Goal: Task Accomplishment & Management: Manage account settings

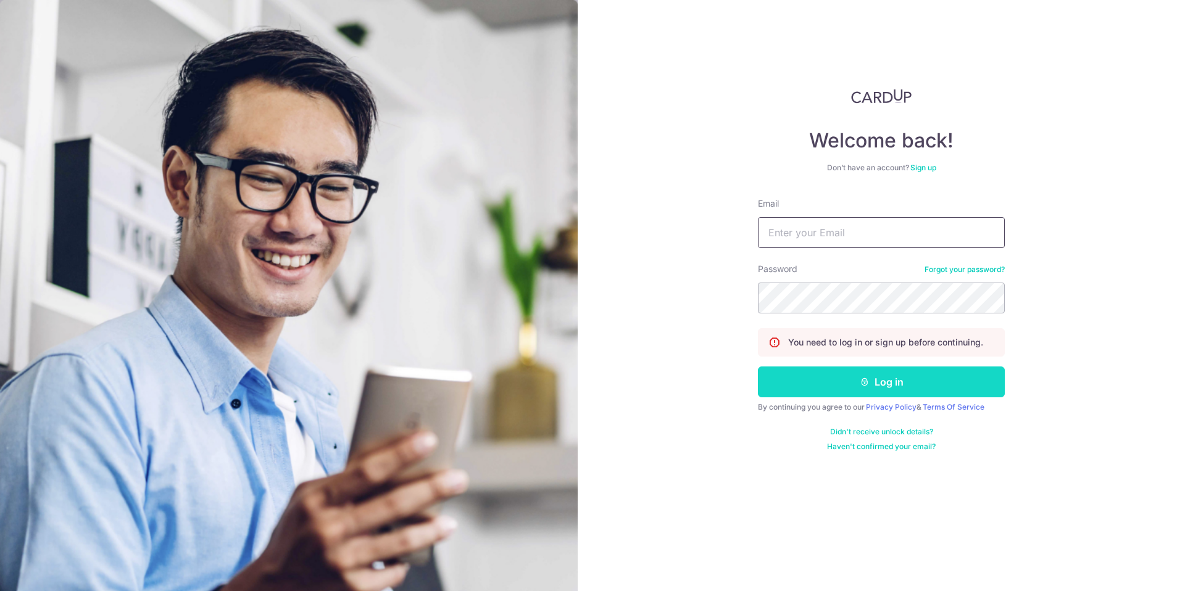
type input "[EMAIL_ADDRESS][DOMAIN_NAME]"
click at [850, 381] on button "Log in" at bounding box center [881, 382] width 247 height 31
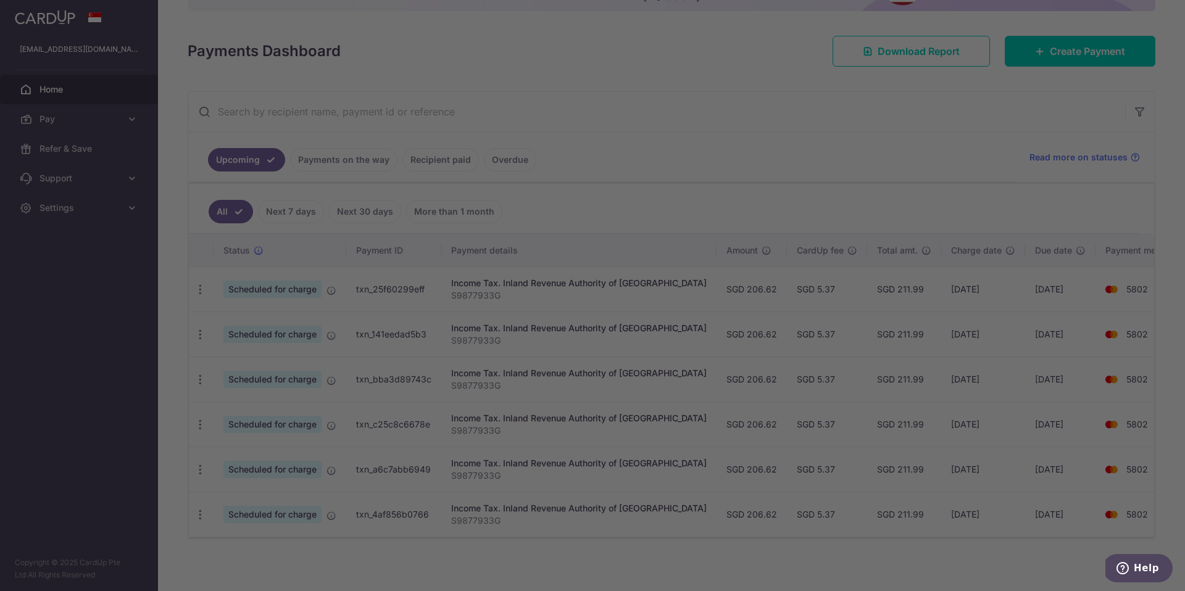
scroll to position [153, 0]
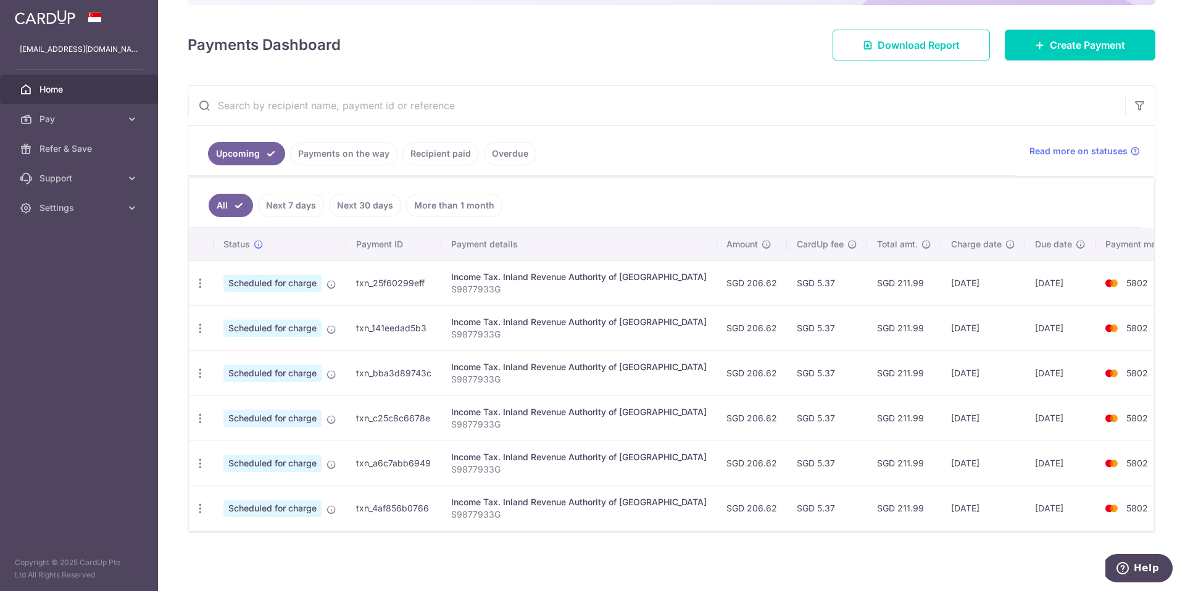
click at [447, 151] on link "Recipient paid" at bounding box center [440, 153] width 77 height 23
